Goal: Check status: Check status

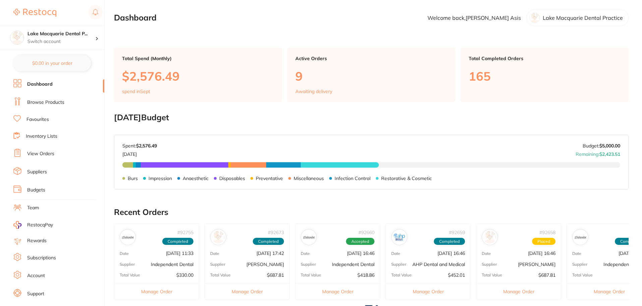
click at [34, 152] on link "View Orders" at bounding box center [40, 153] width 27 height 7
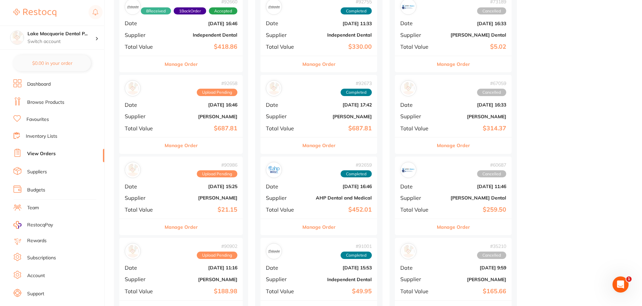
scroll to position [101, 0]
click at [186, 146] on button "Manage Order" at bounding box center [181, 145] width 33 height 16
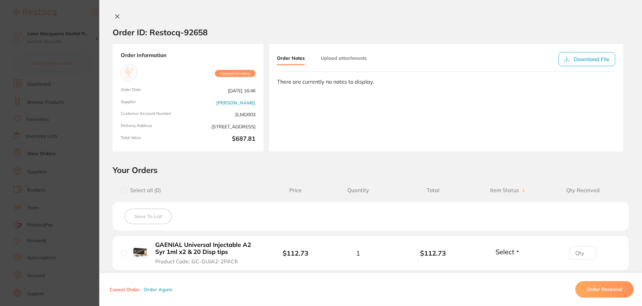
click at [116, 16] on icon at bounding box center [117, 16] width 5 height 5
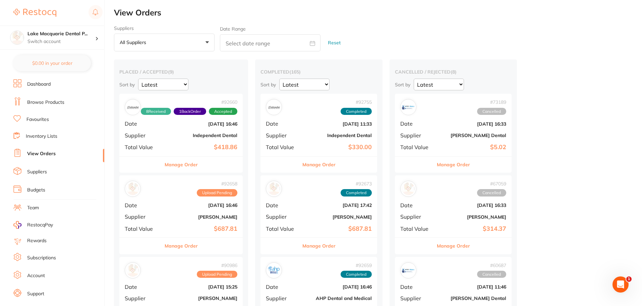
scroll to position [34, 0]
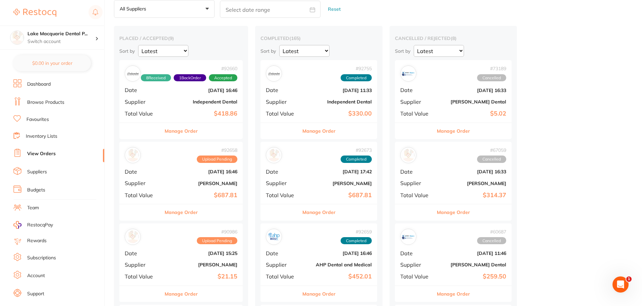
click at [324, 212] on button "Manage Order" at bounding box center [318, 212] width 33 height 16
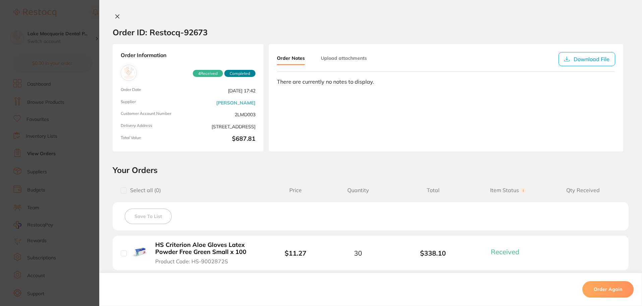
click at [116, 17] on icon at bounding box center [118, 17] width 4 height 4
